Goal: Communication & Community: Answer question/provide support

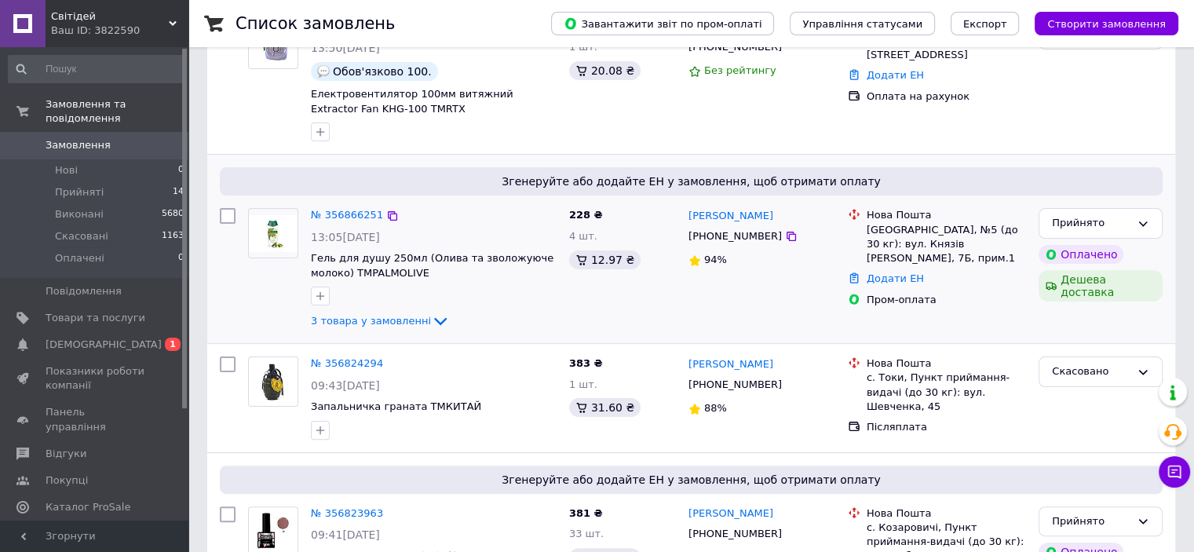
scroll to position [314, 0]
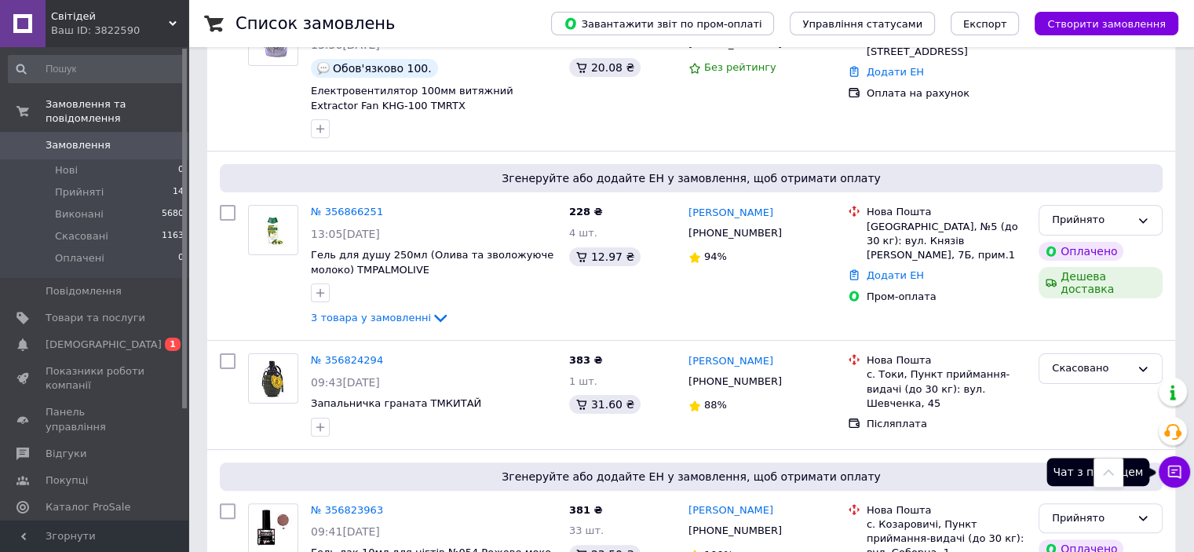
click at [1170, 475] on icon at bounding box center [1174, 472] width 16 height 16
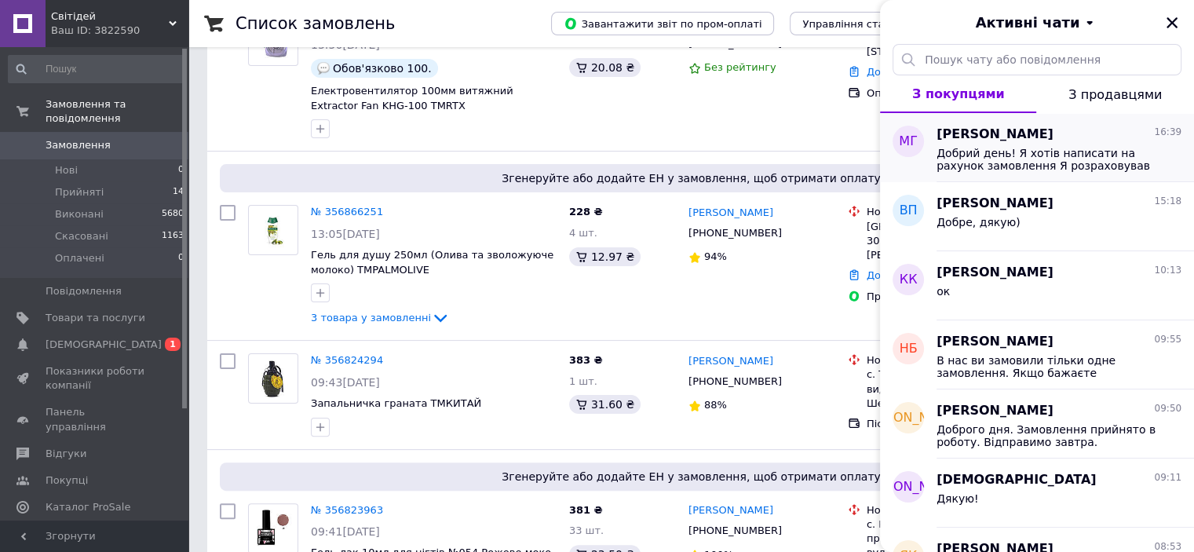
click at [1041, 151] on span "Добрий день! Я хотів написати на рахунок замовлення Я розраховував на безкоштов…" at bounding box center [1047, 159] width 223 height 25
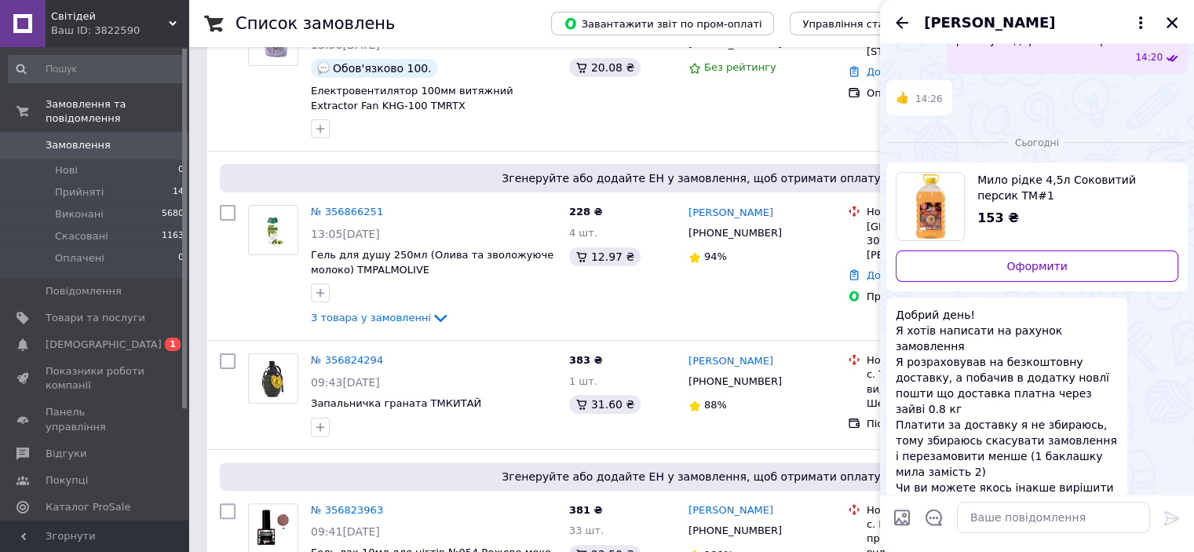
scroll to position [346, 0]
click at [898, 21] on icon "Назад" at bounding box center [901, 22] width 13 height 12
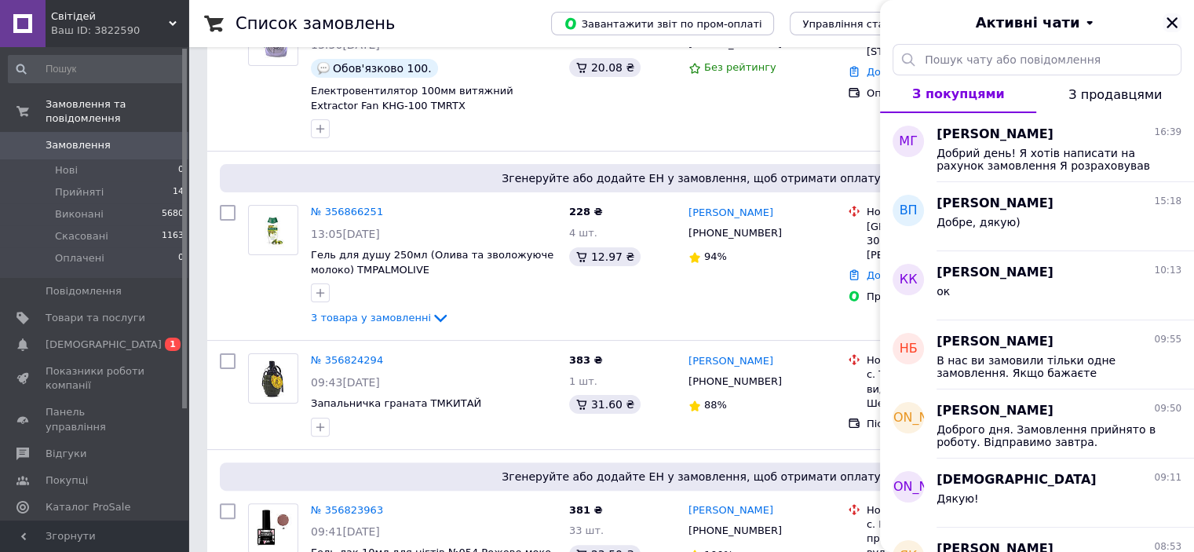
click at [1170, 19] on icon "Закрити" at bounding box center [1172, 23] width 14 height 14
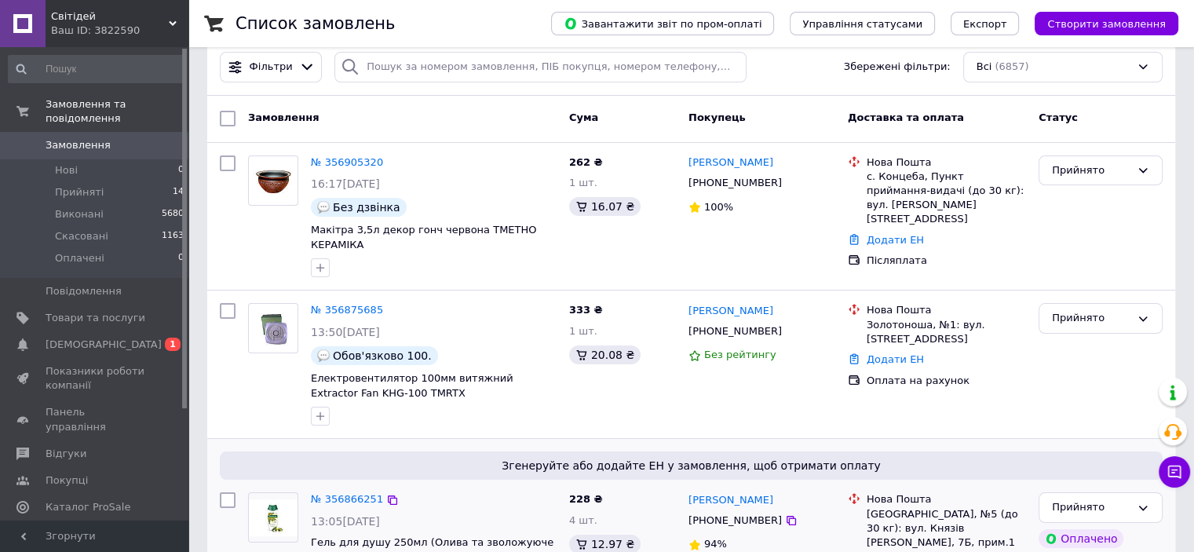
scroll to position [0, 0]
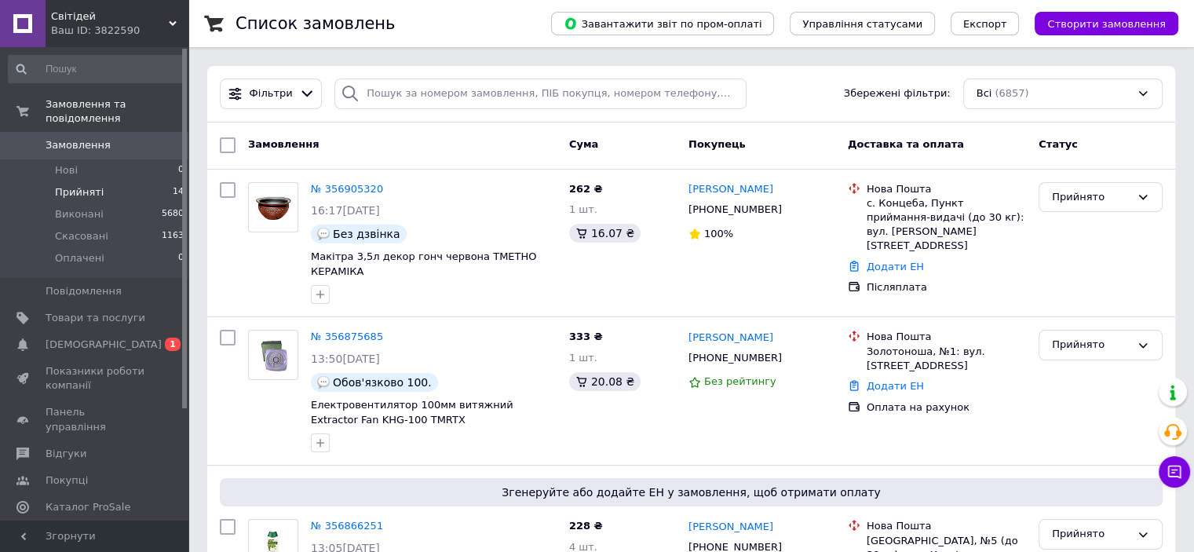
click at [115, 181] on li "Прийняті 14" at bounding box center [96, 192] width 193 height 22
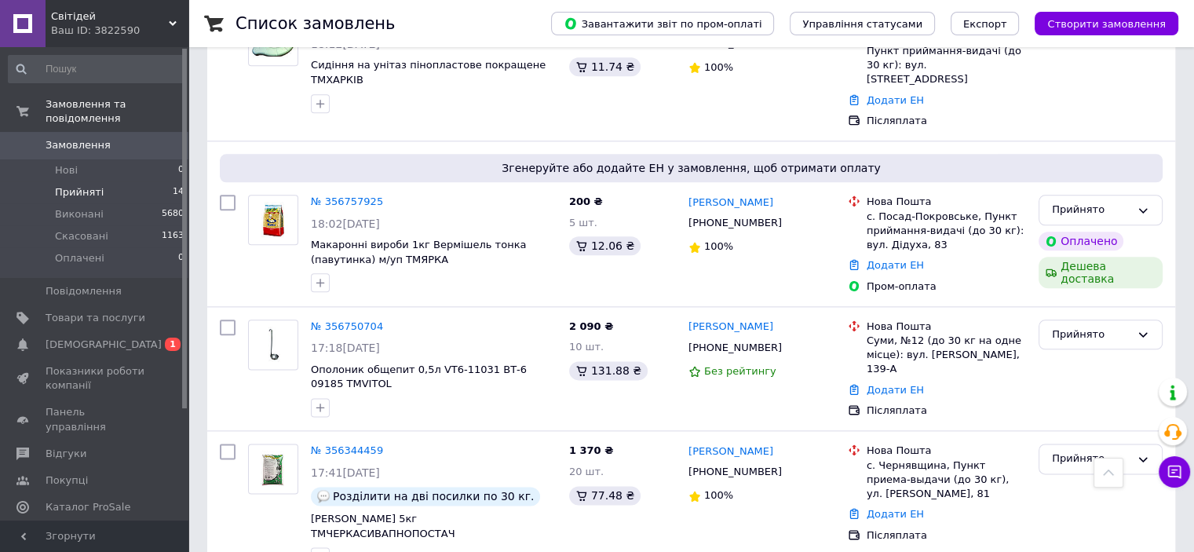
scroll to position [1884, 0]
click at [386, 444] on icon at bounding box center [392, 450] width 13 height 13
click at [389, 319] on icon at bounding box center [392, 325] width 13 height 13
click at [387, 194] on div at bounding box center [393, 202] width 16 height 16
click at [104, 24] on div "Ваш ID: 3822590" at bounding box center [119, 31] width 137 height 14
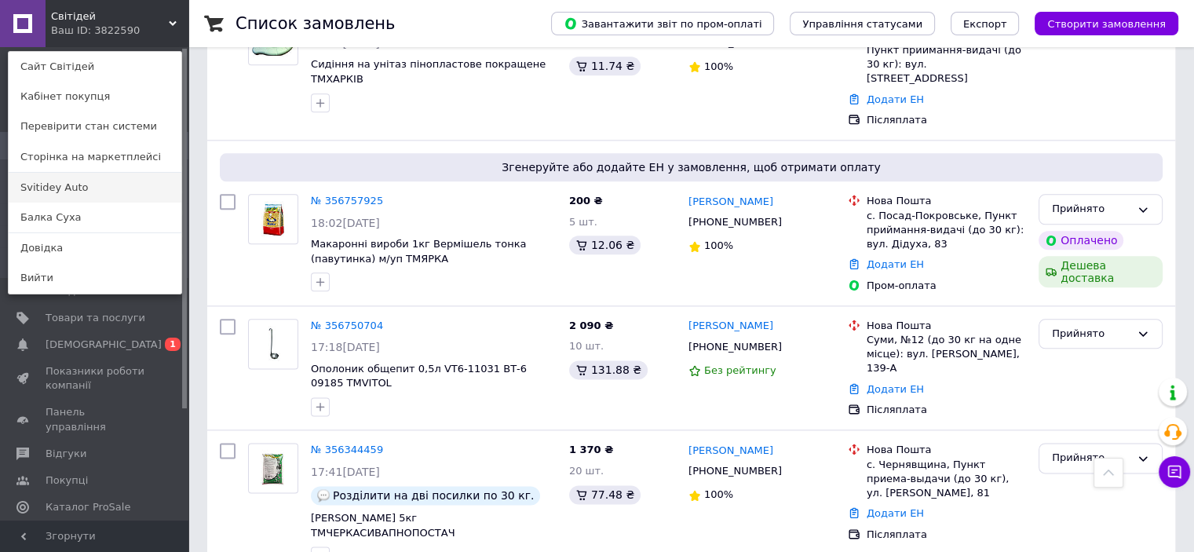
click at [105, 188] on link "Svitidey Auto" at bounding box center [95, 188] width 173 height 30
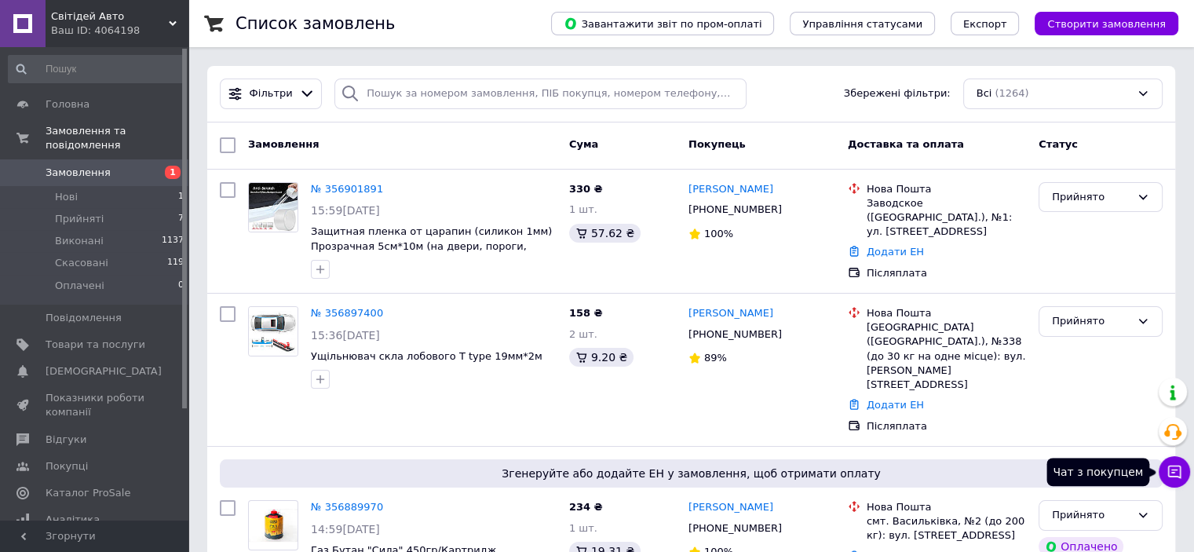
click at [1165, 467] on button "Чат з покупцем" at bounding box center [1173, 471] width 31 height 31
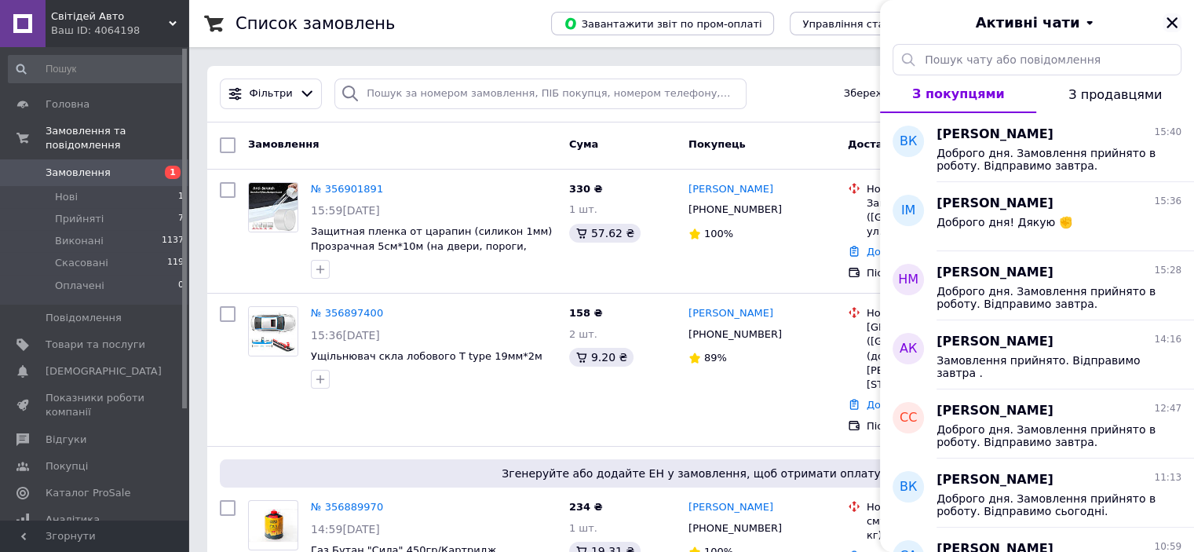
click at [1172, 16] on icon "Закрити" at bounding box center [1172, 23] width 14 height 14
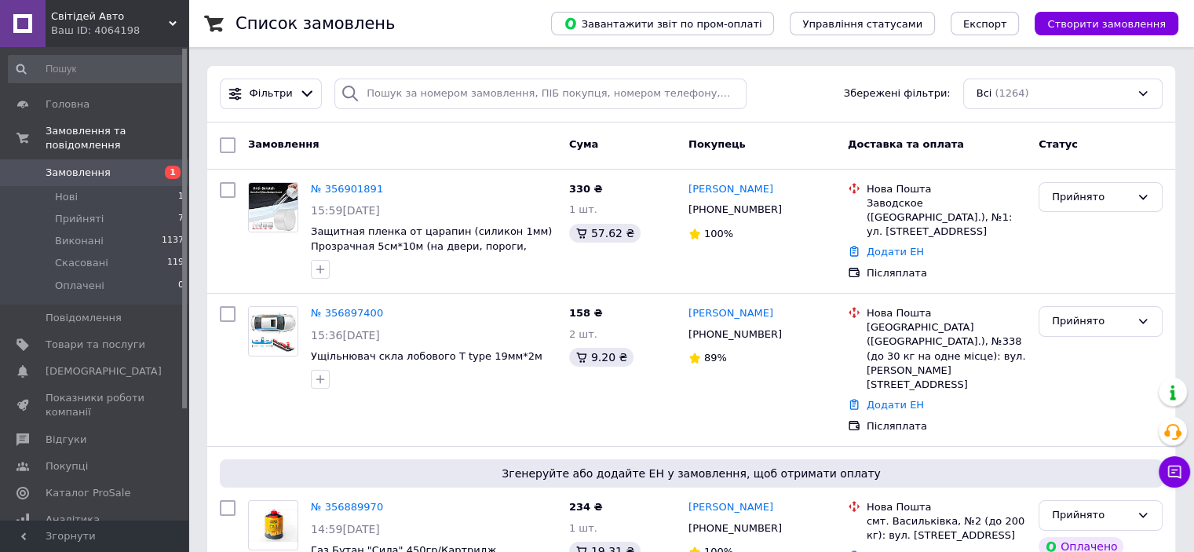
click at [135, 6] on div "Світідей Авто Ваш ID: 4064198" at bounding box center [117, 23] width 143 height 47
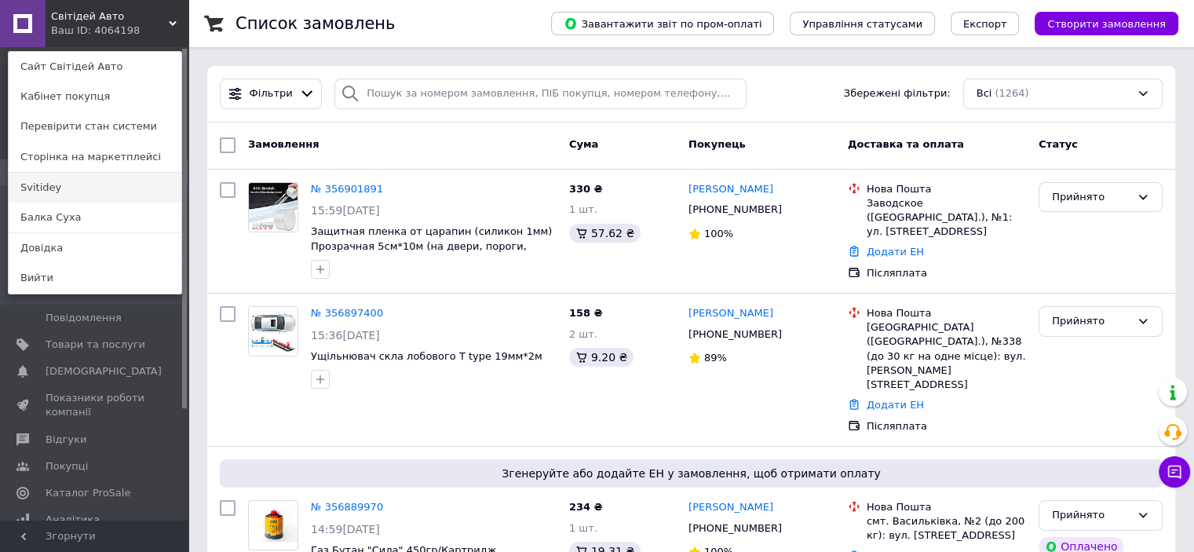
click at [100, 178] on link "Svitidey" at bounding box center [95, 188] width 173 height 30
